Goal: Task Accomplishment & Management: Manage account settings

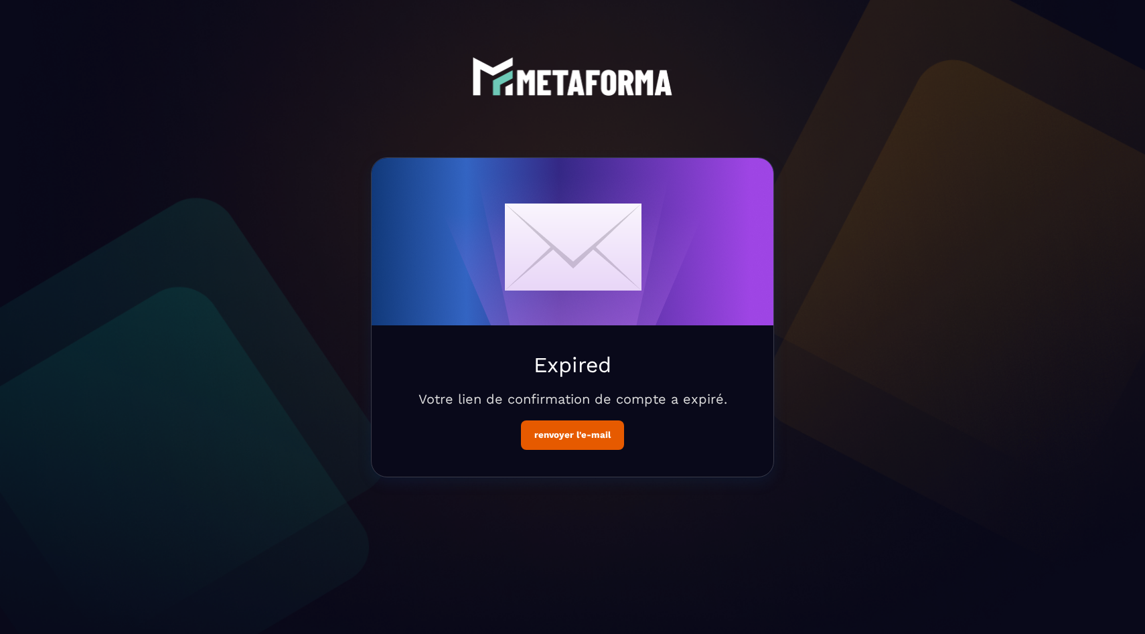
click at [575, 440] on button "renvoyer l'e-mail" at bounding box center [572, 434] width 103 height 29
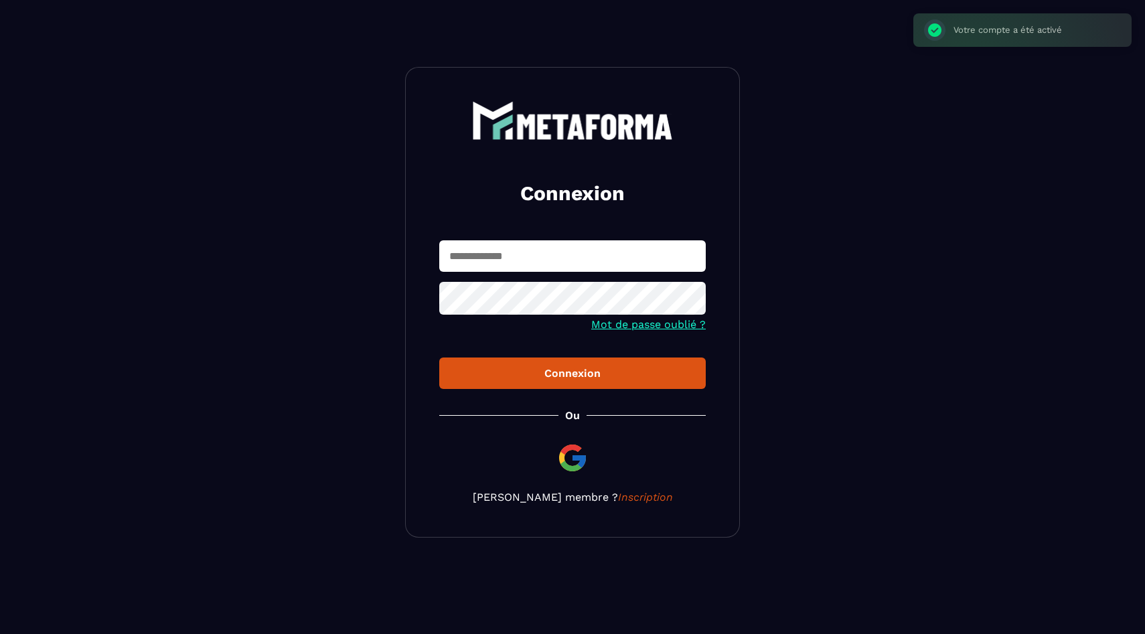
type input "**********"
click at [566, 376] on div "Connexion" at bounding box center [572, 373] width 245 height 13
